Goal: Navigation & Orientation: Find specific page/section

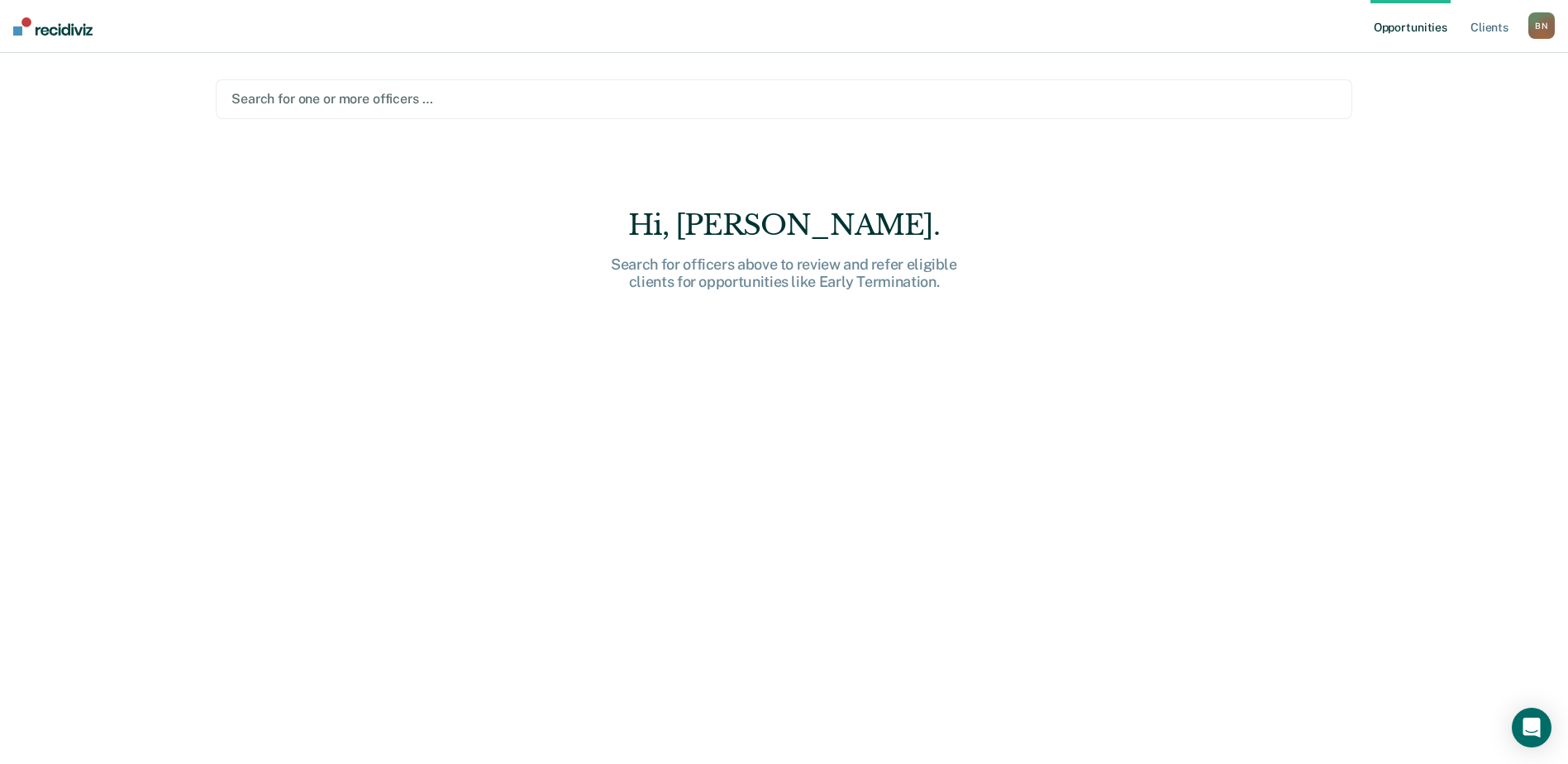
click at [1543, 22] on div "B N" at bounding box center [1541, 26] width 26 height 26
click at [1434, 83] on link "Go to PSI Supervisor Dashboard" at bounding box center [1457, 88] width 169 height 14
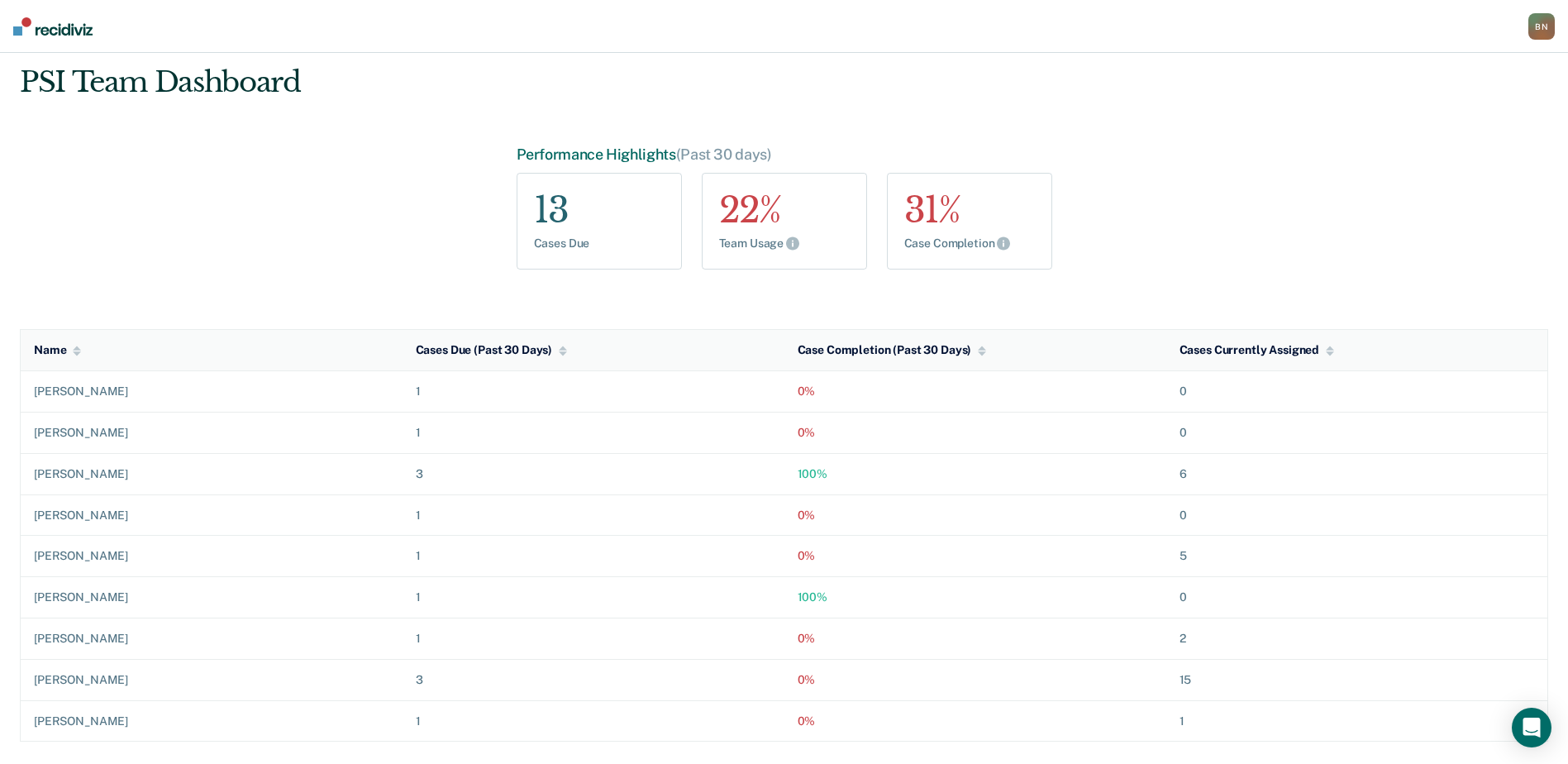
scroll to position [31, 0]
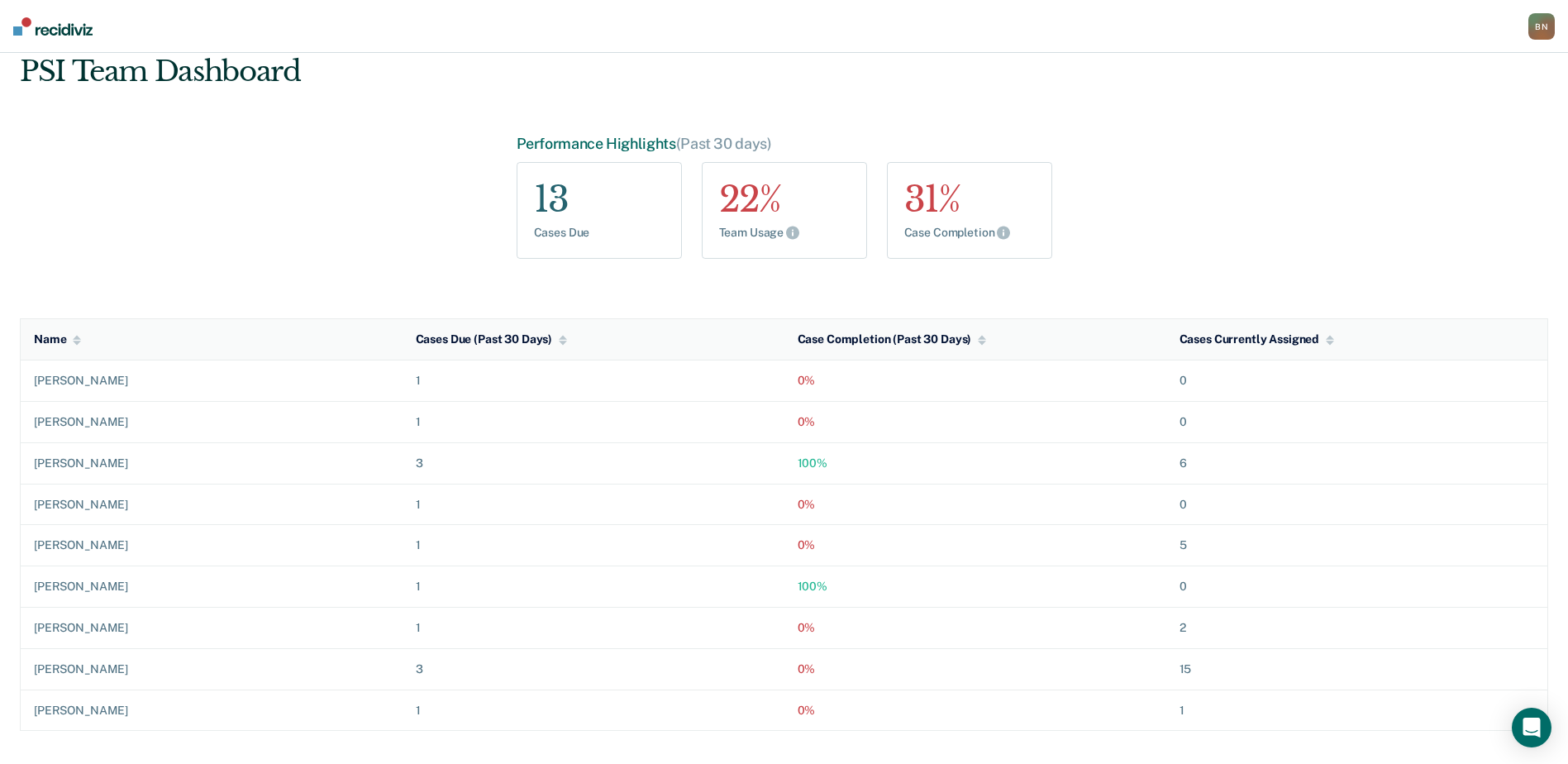
click at [1545, 27] on div "B N" at bounding box center [1541, 26] width 26 height 26
click at [1482, 105] on link "Go to PSI Case Dashboard" at bounding box center [1457, 107] width 169 height 14
